Goal: Task Accomplishment & Management: Manage account settings

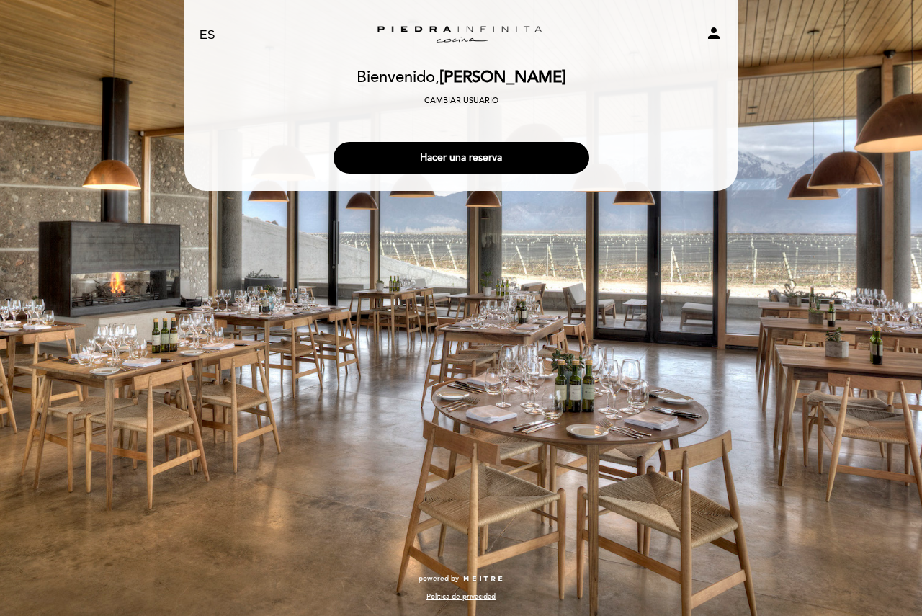
select select "es"
click at [468, 158] on button "Hacer una reserva" at bounding box center [461, 158] width 256 height 32
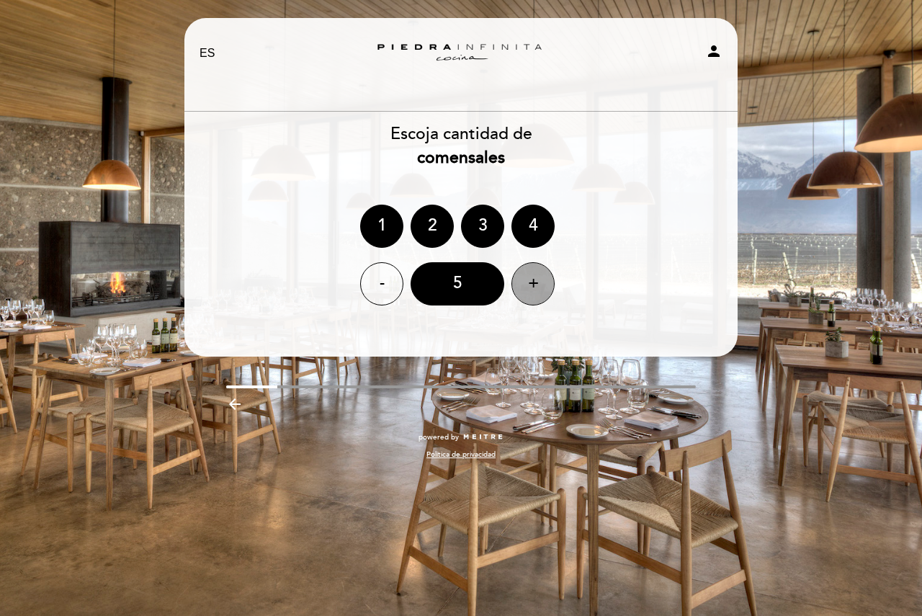
click at [530, 288] on div "+" at bounding box center [532, 283] width 43 height 43
click at [713, 48] on icon "person" at bounding box center [713, 50] width 17 height 17
select select "es"
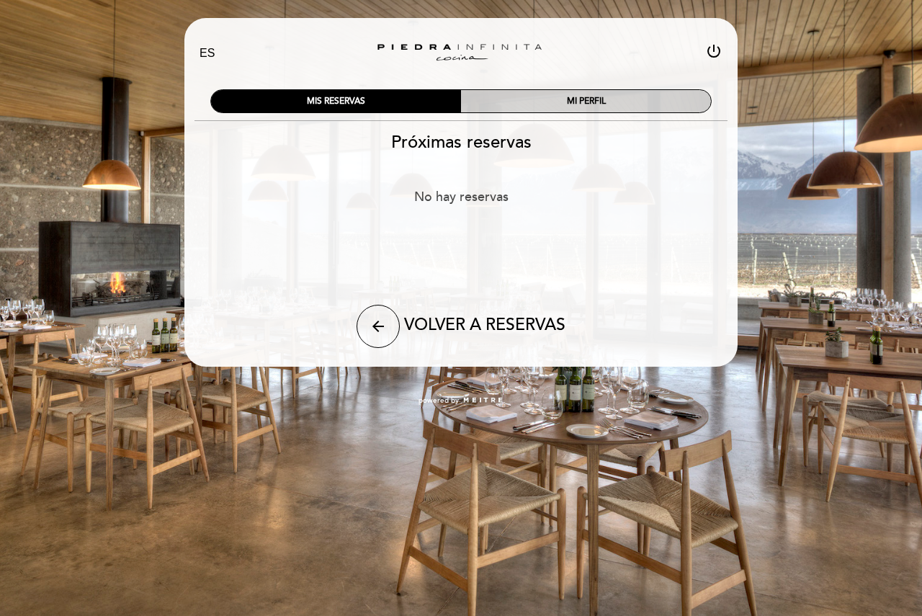
click at [539, 104] on div "MI PERFIL" at bounding box center [586, 101] width 250 height 22
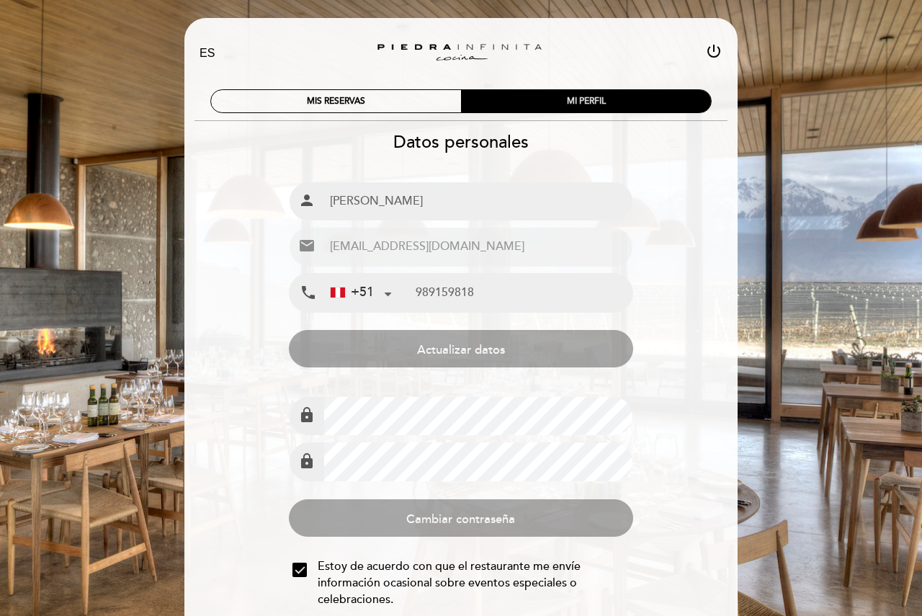
type input "989 159 818"
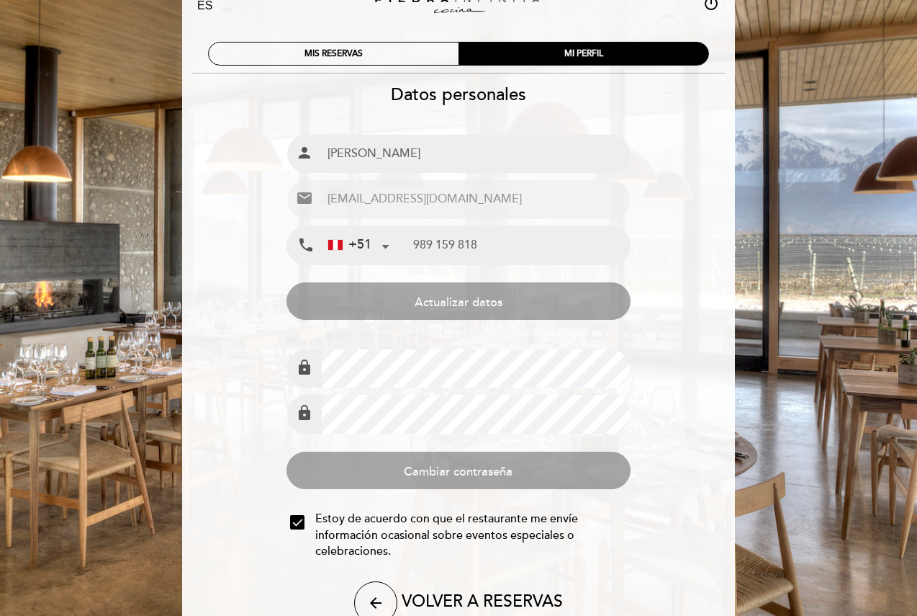
scroll to position [128, 0]
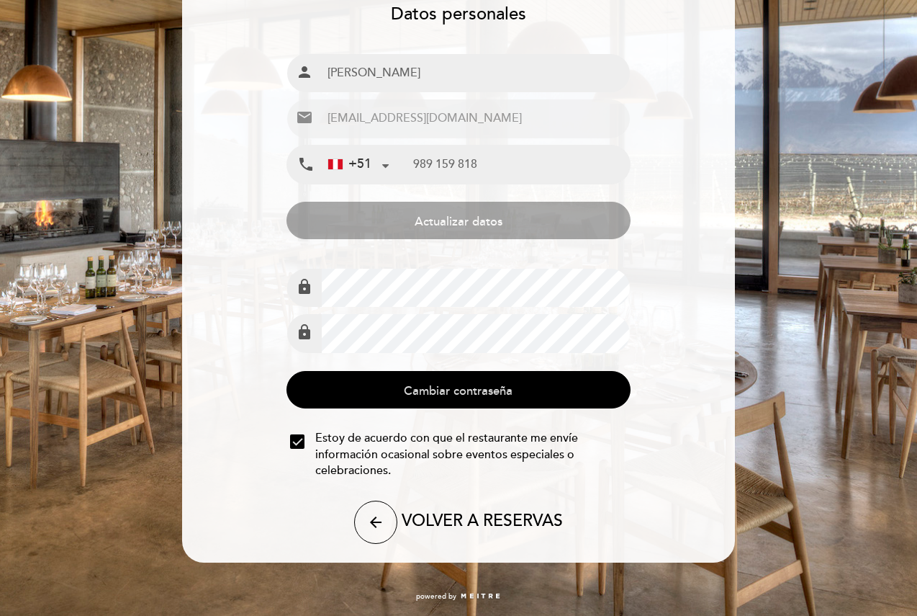
click at [362, 379] on button "Cambiar contraseña" at bounding box center [458, 389] width 343 height 37
click at [377, 526] on icon "arrow_back" at bounding box center [375, 521] width 17 height 17
select select "es"
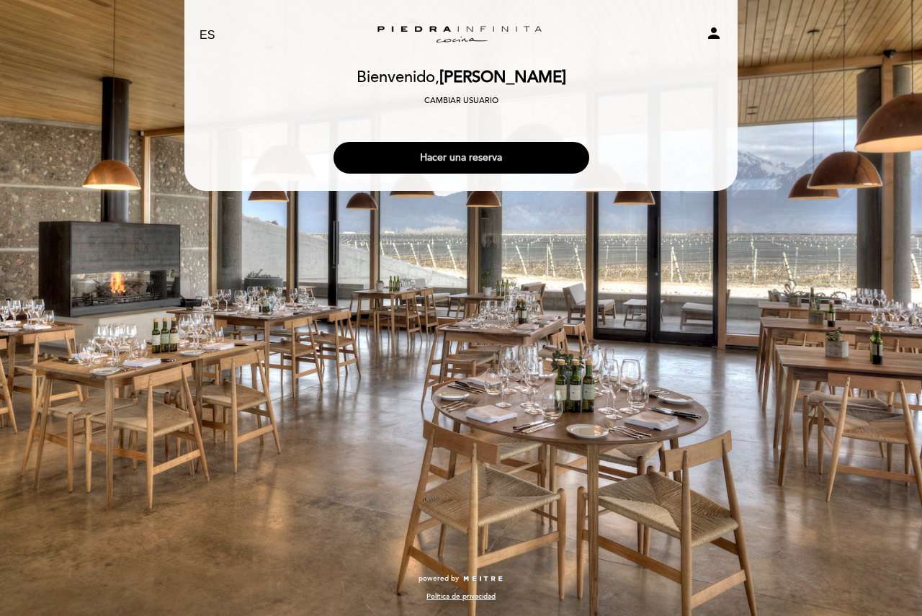
click at [477, 153] on button "Hacer una reserva" at bounding box center [461, 158] width 256 height 32
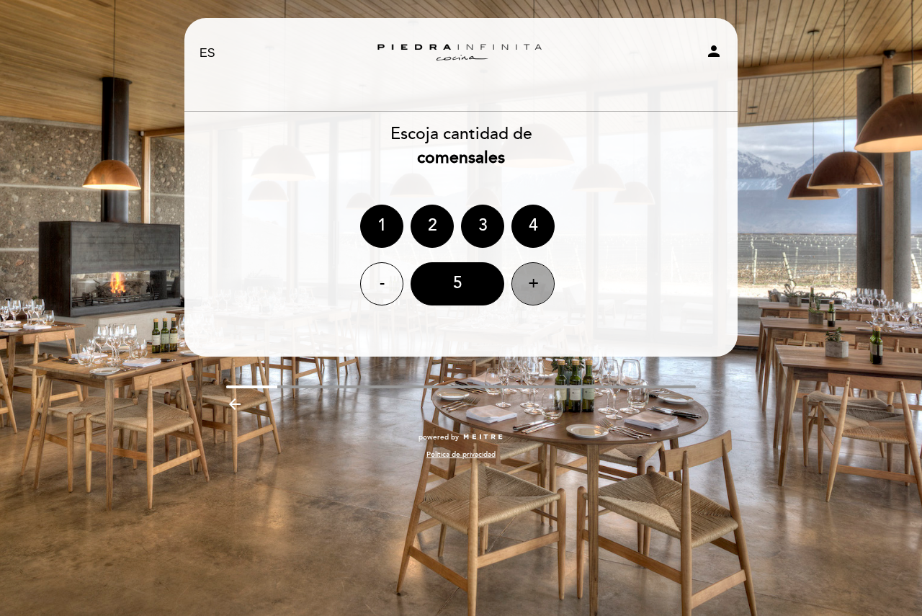
click at [536, 286] on div "+" at bounding box center [532, 283] width 43 height 43
click at [714, 56] on icon "person" at bounding box center [713, 50] width 17 height 17
select select "es"
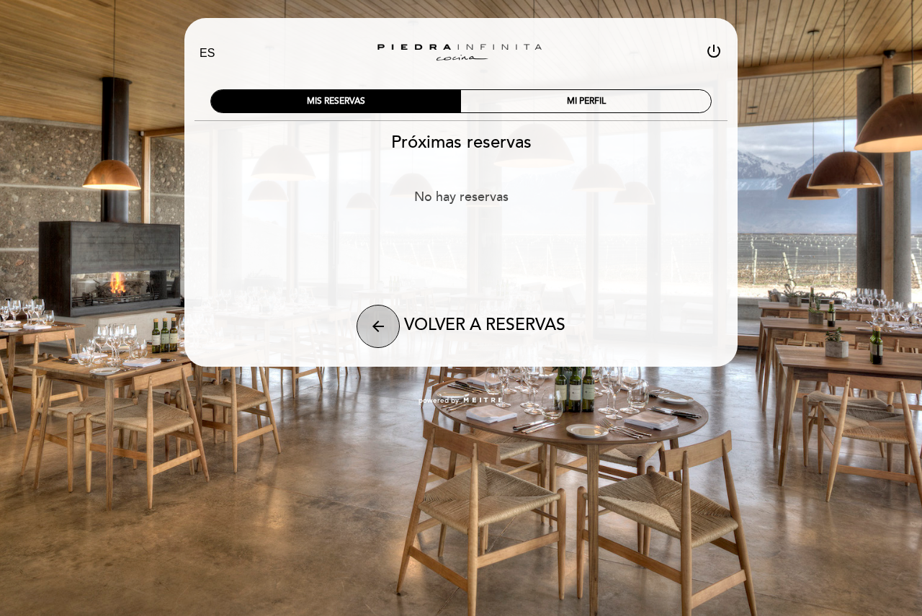
click at [380, 330] on icon "arrow_back" at bounding box center [377, 326] width 17 height 17
select select "es"
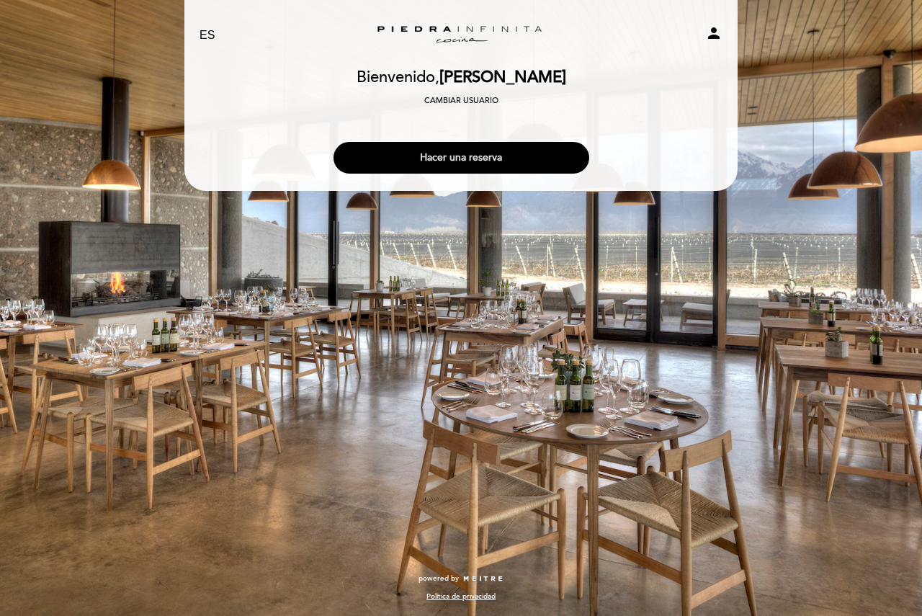
click at [477, 158] on button "Hacer una reserva" at bounding box center [461, 158] width 256 height 32
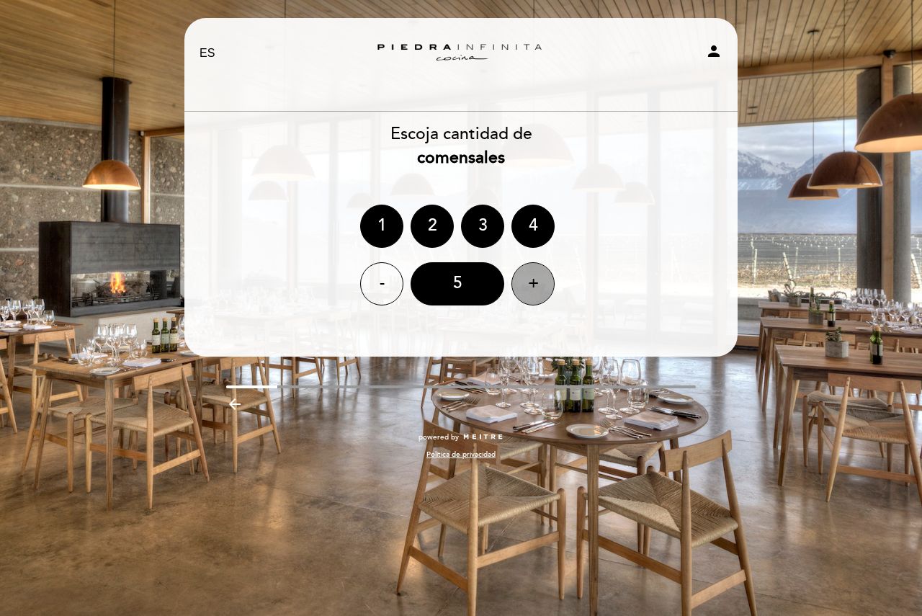
click at [536, 289] on div "+" at bounding box center [532, 283] width 43 height 43
click at [710, 49] on icon "person" at bounding box center [713, 50] width 17 height 17
select select "es"
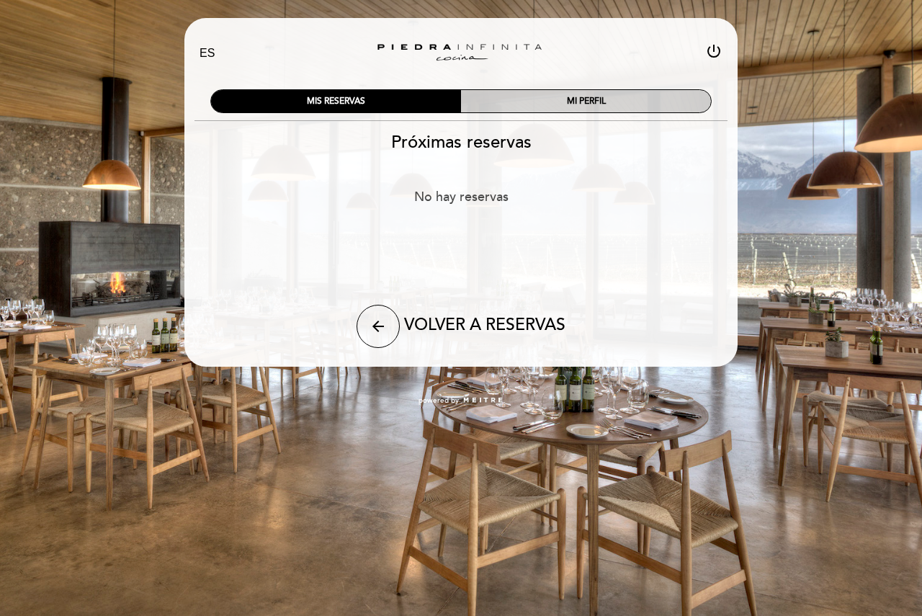
click at [606, 104] on div "MI PERFIL" at bounding box center [586, 101] width 250 height 22
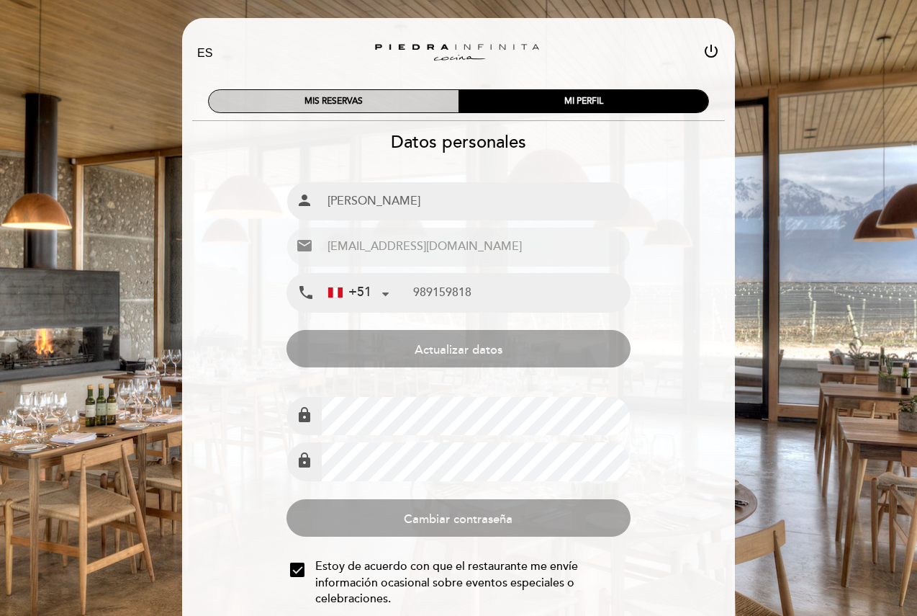
click at [387, 103] on div "MIS RESERVAS" at bounding box center [334, 101] width 250 height 22
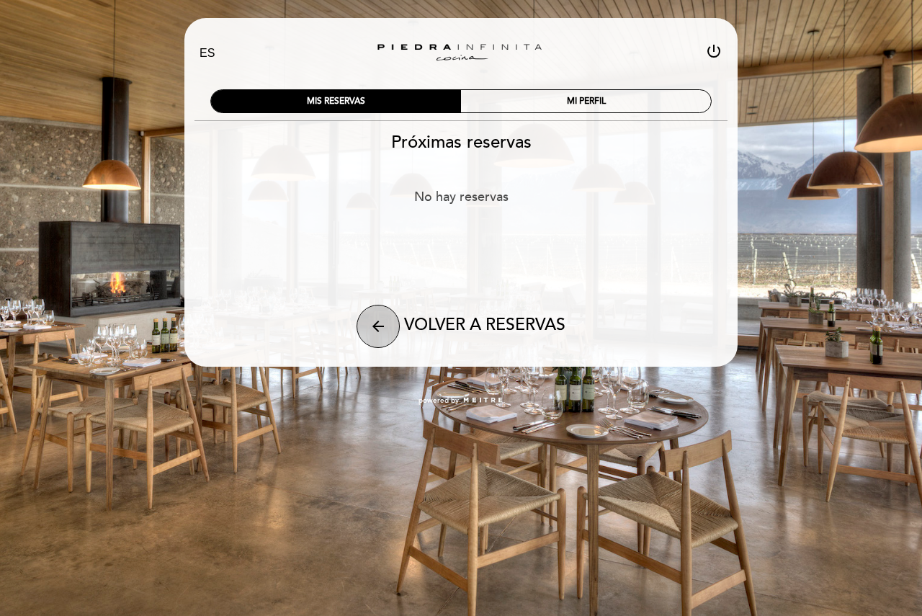
click at [382, 329] on icon "arrow_back" at bounding box center [377, 326] width 17 height 17
select select "es"
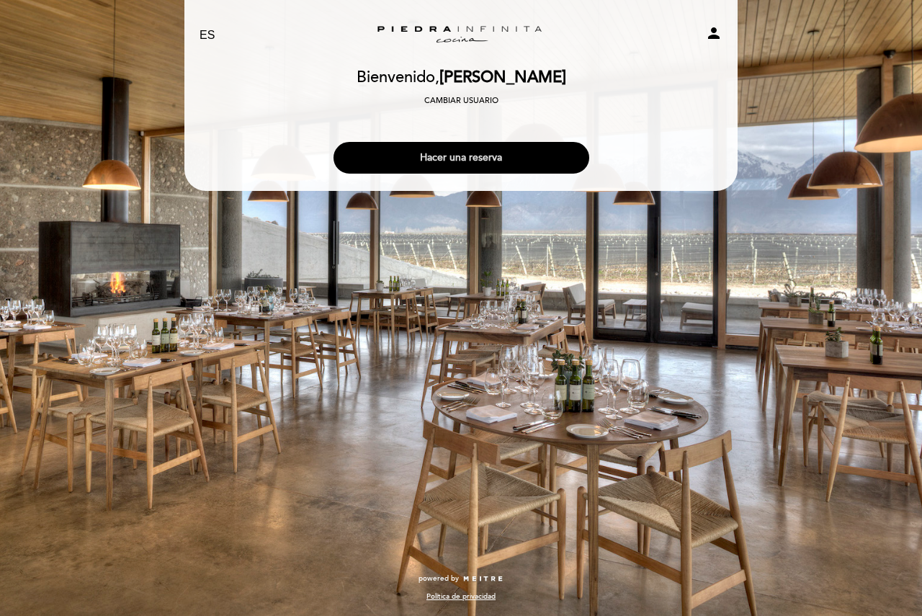
click at [470, 154] on button "Hacer una reserva" at bounding box center [461, 158] width 256 height 32
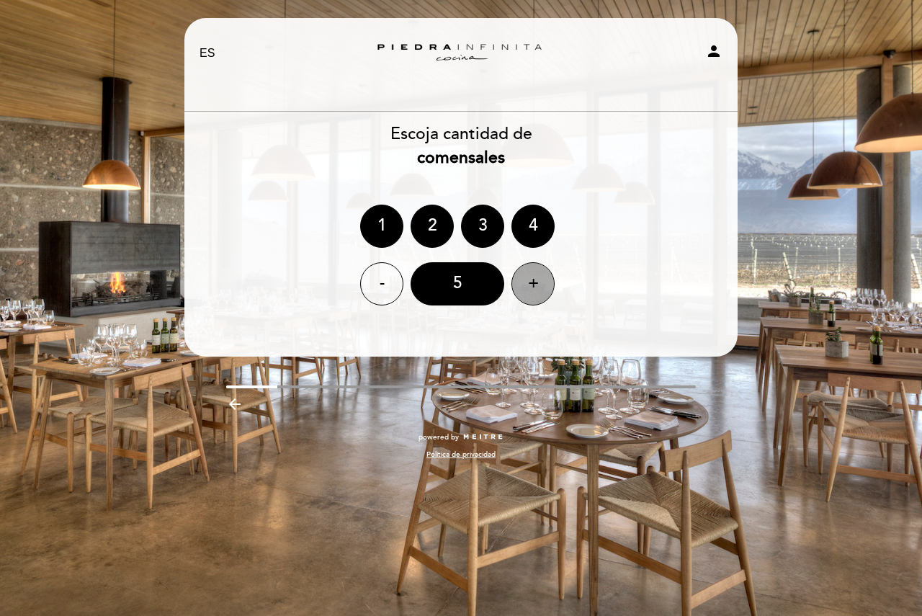
click at [536, 287] on div "+" at bounding box center [532, 283] width 43 height 43
click at [710, 50] on icon "person" at bounding box center [713, 50] width 17 height 17
select select "es"
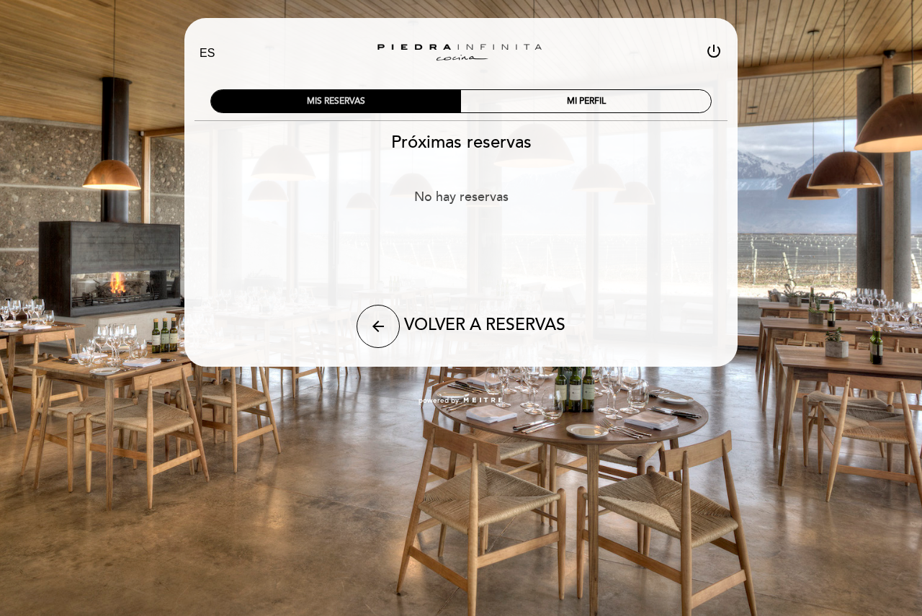
click at [377, 96] on div "MIS RESERVAS" at bounding box center [336, 101] width 250 height 22
click at [716, 48] on icon "power_settings_new" at bounding box center [713, 50] width 17 height 17
select select "es"
